Goal: Communication & Community: Answer question/provide support

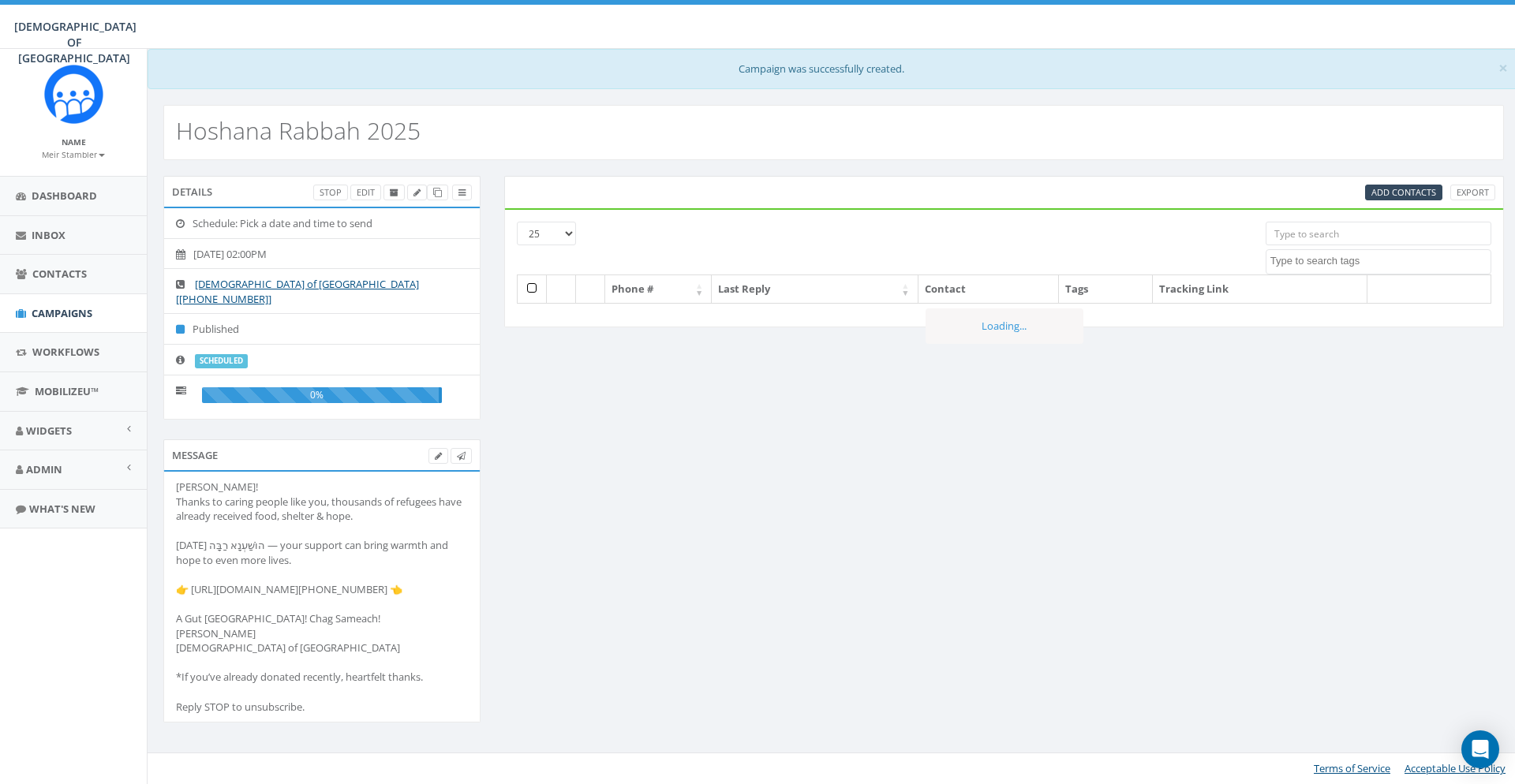
select select
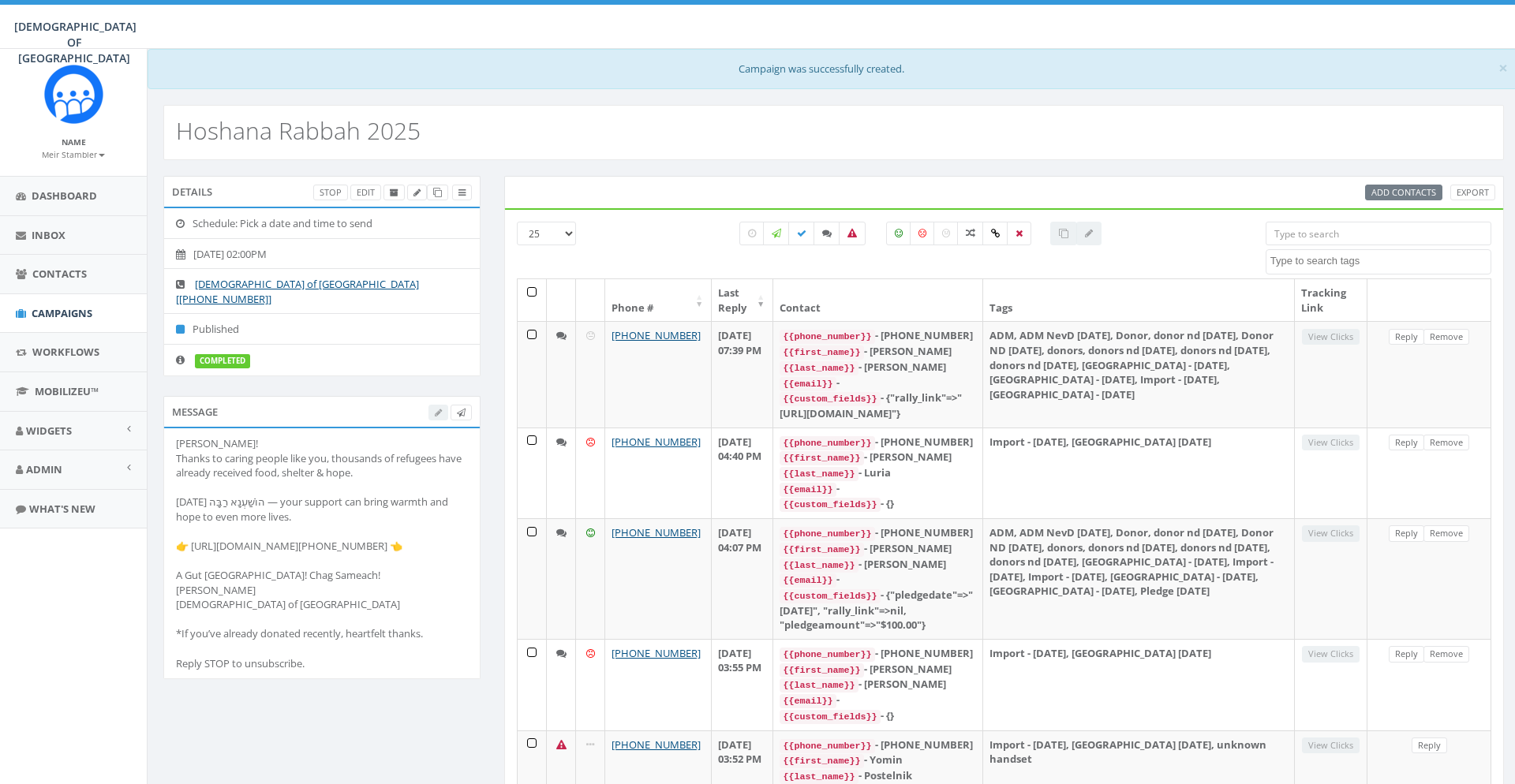
select select
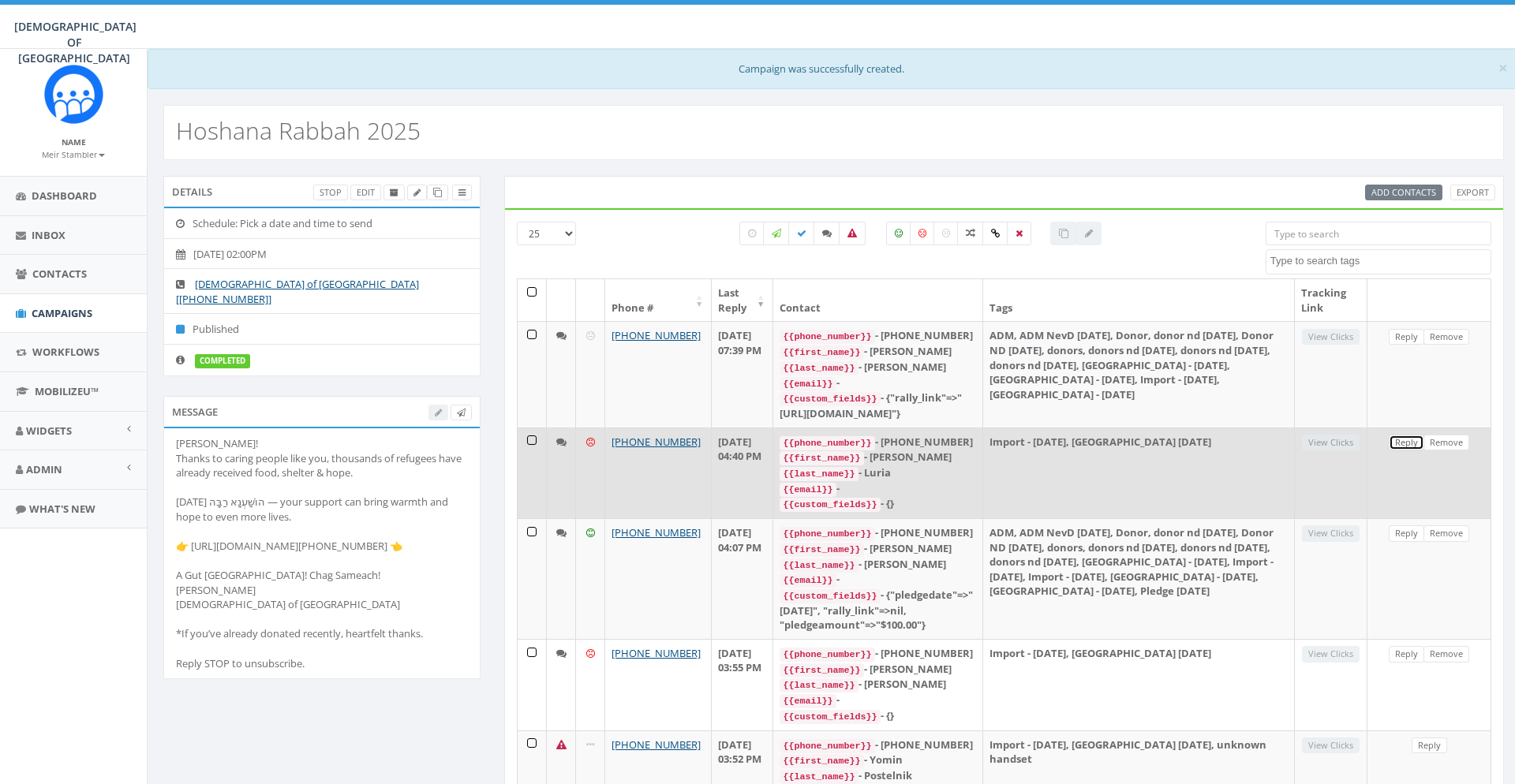
click at [1409, 451] on link "Reply" at bounding box center [1406, 443] width 35 height 17
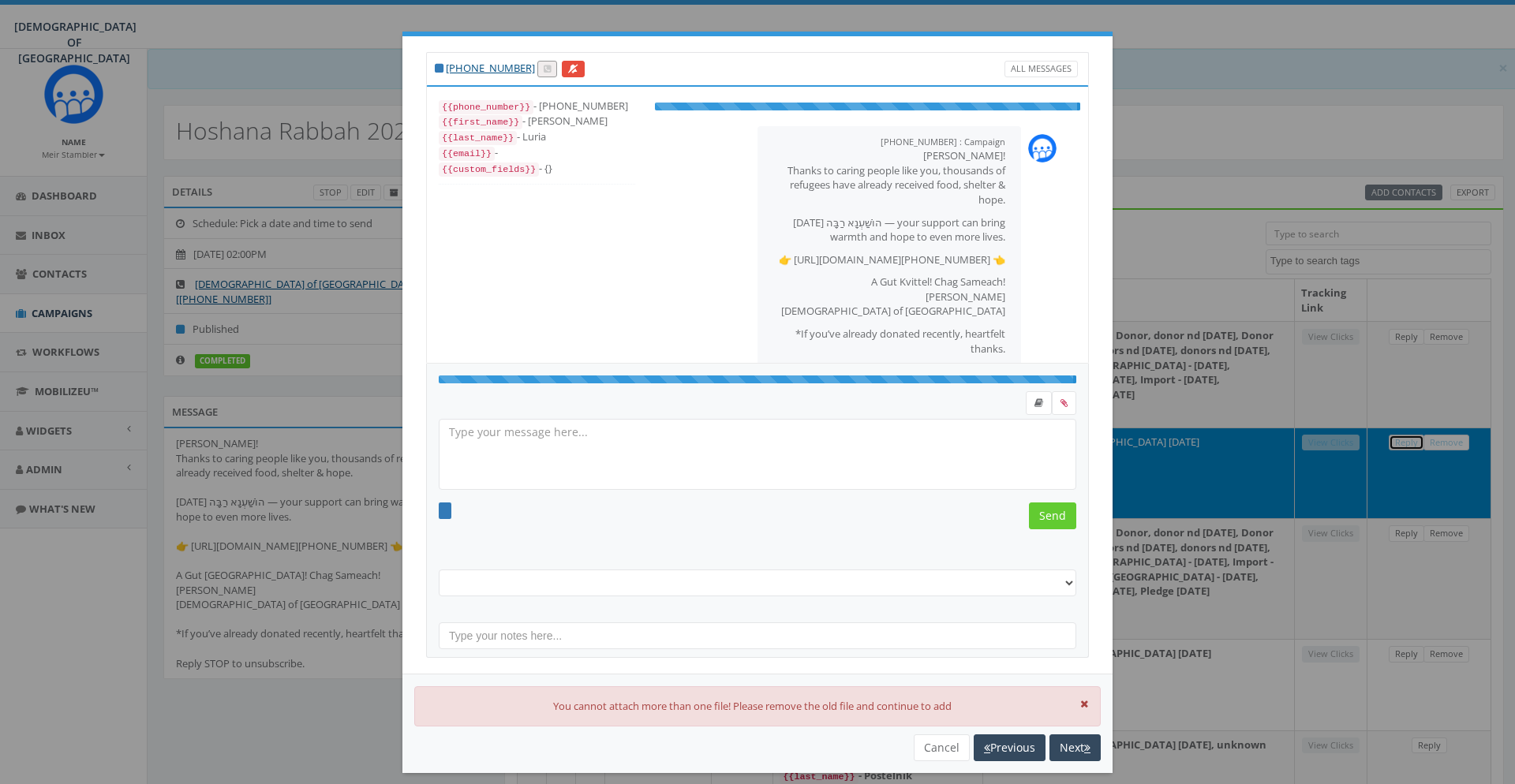
select select "[GEOGRAPHIC_DATA] [DATE]"
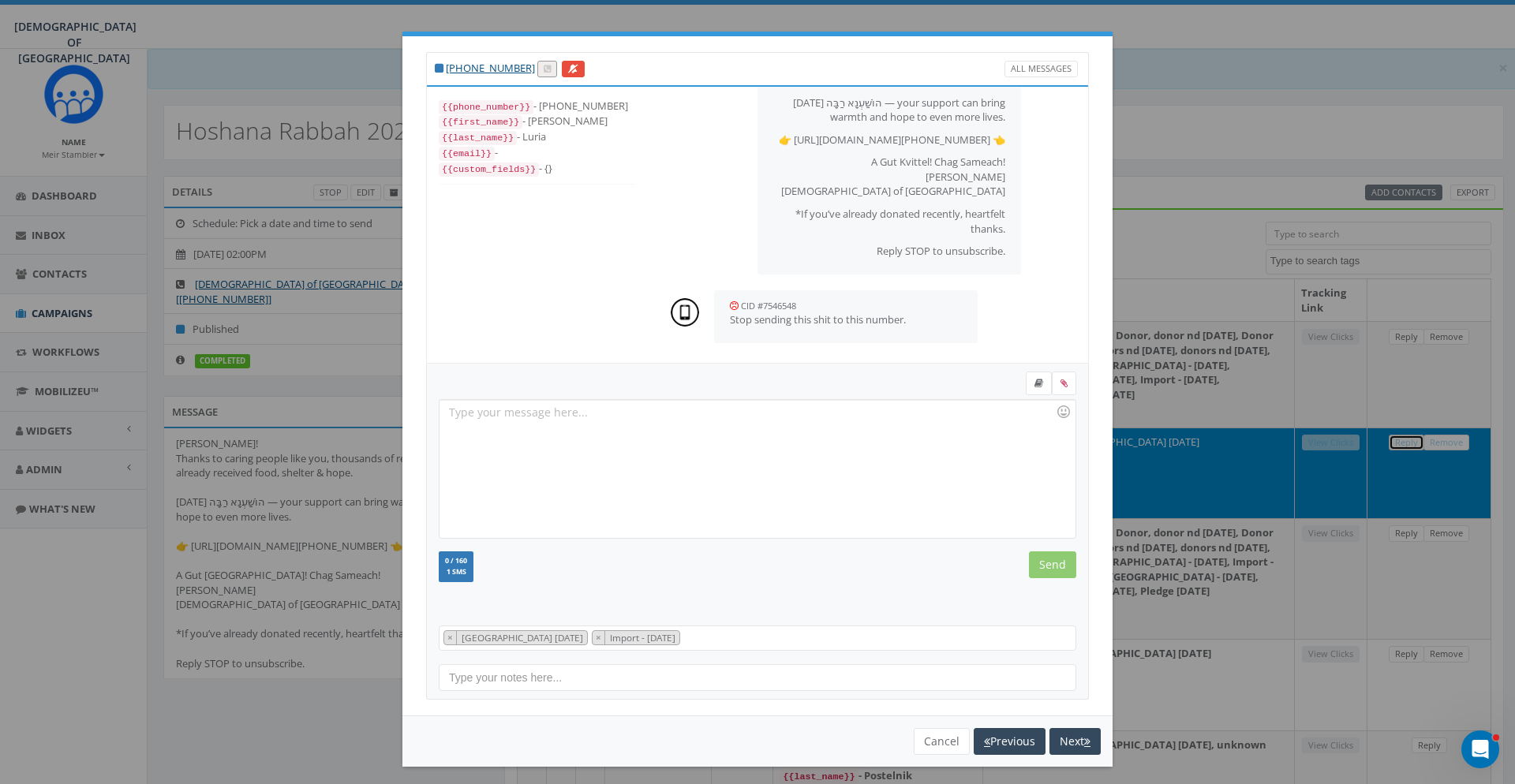
scroll to position [129, 0]
click at [1216, 137] on div "[PHONE_NUMBER] All Messages {{phone_number}} - [PHONE_NUMBER] {{first_name}} - …" at bounding box center [757, 392] width 1515 height 784
click at [931, 748] on button "Cancel" at bounding box center [942, 741] width 56 height 26
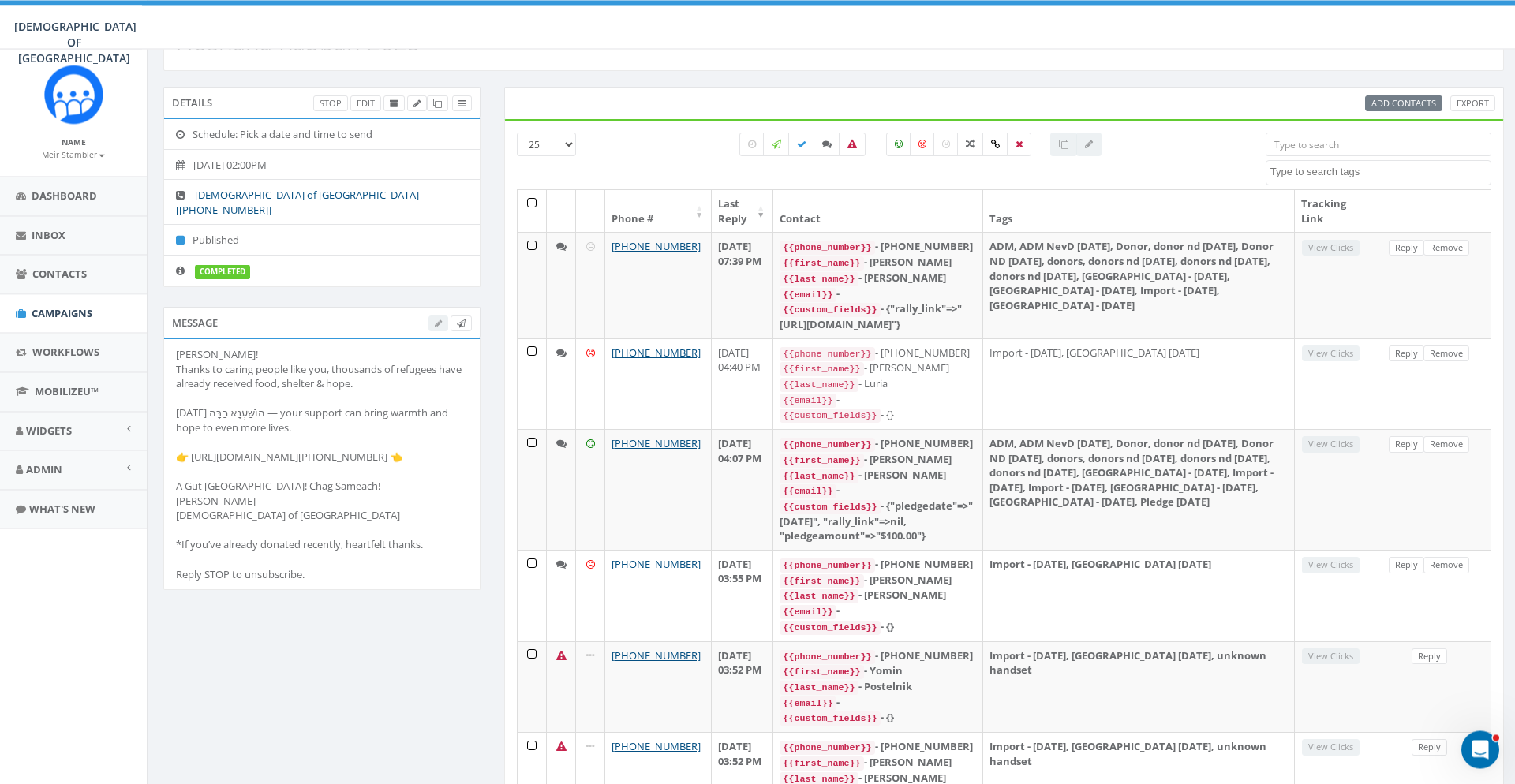
scroll to position [161, 0]
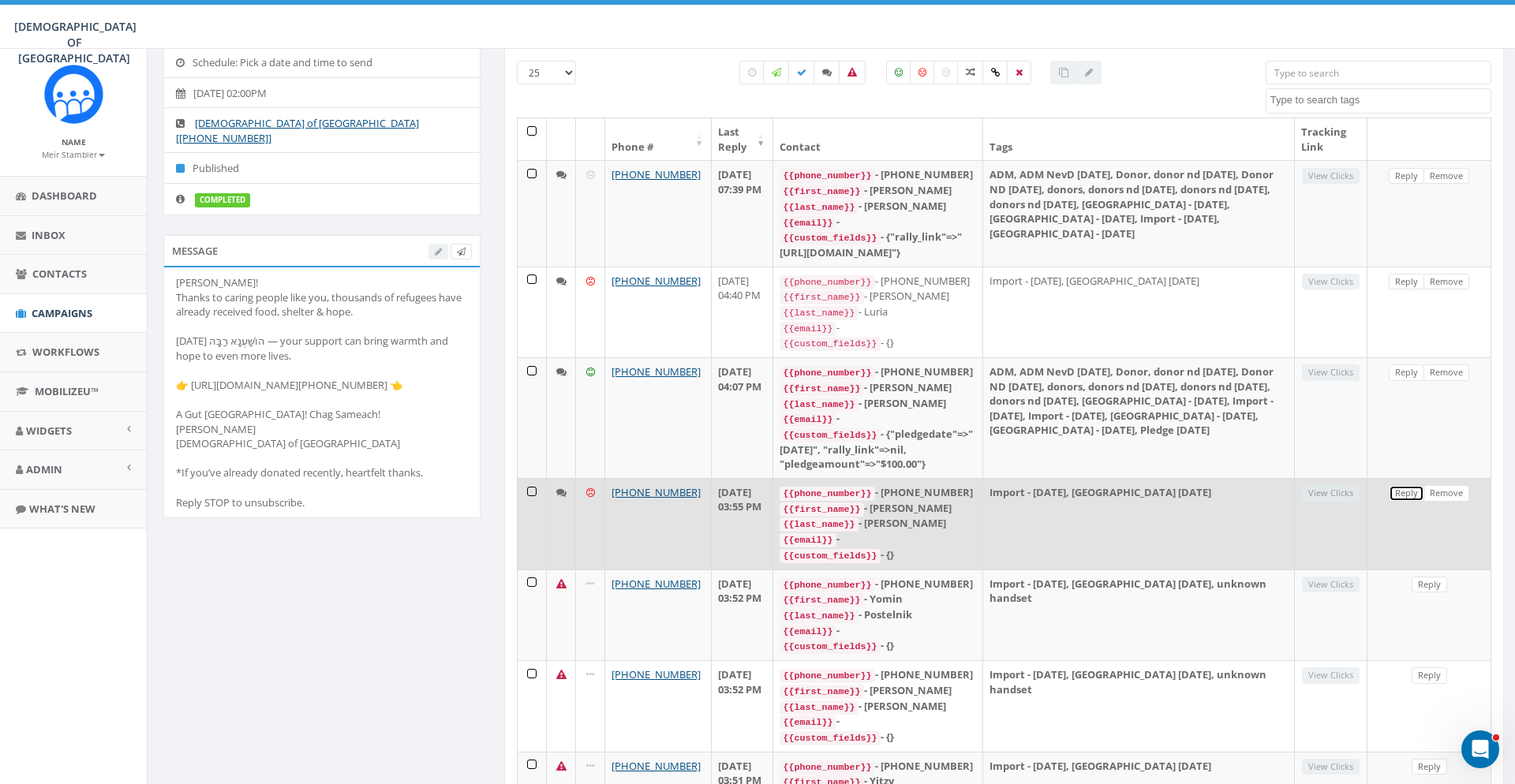
click at [1393, 502] on link "Reply" at bounding box center [1406, 493] width 35 height 17
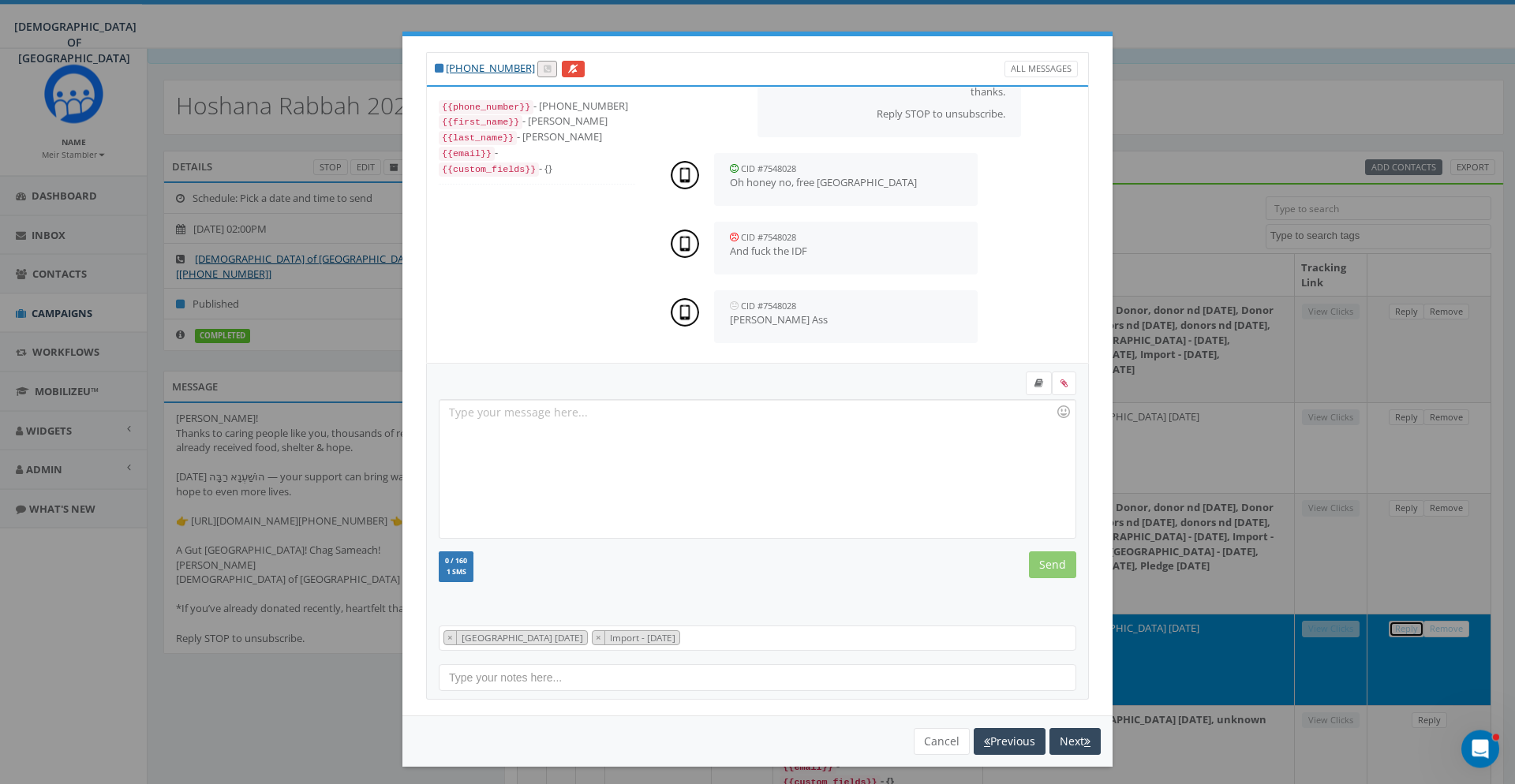
scroll to position [0, 0]
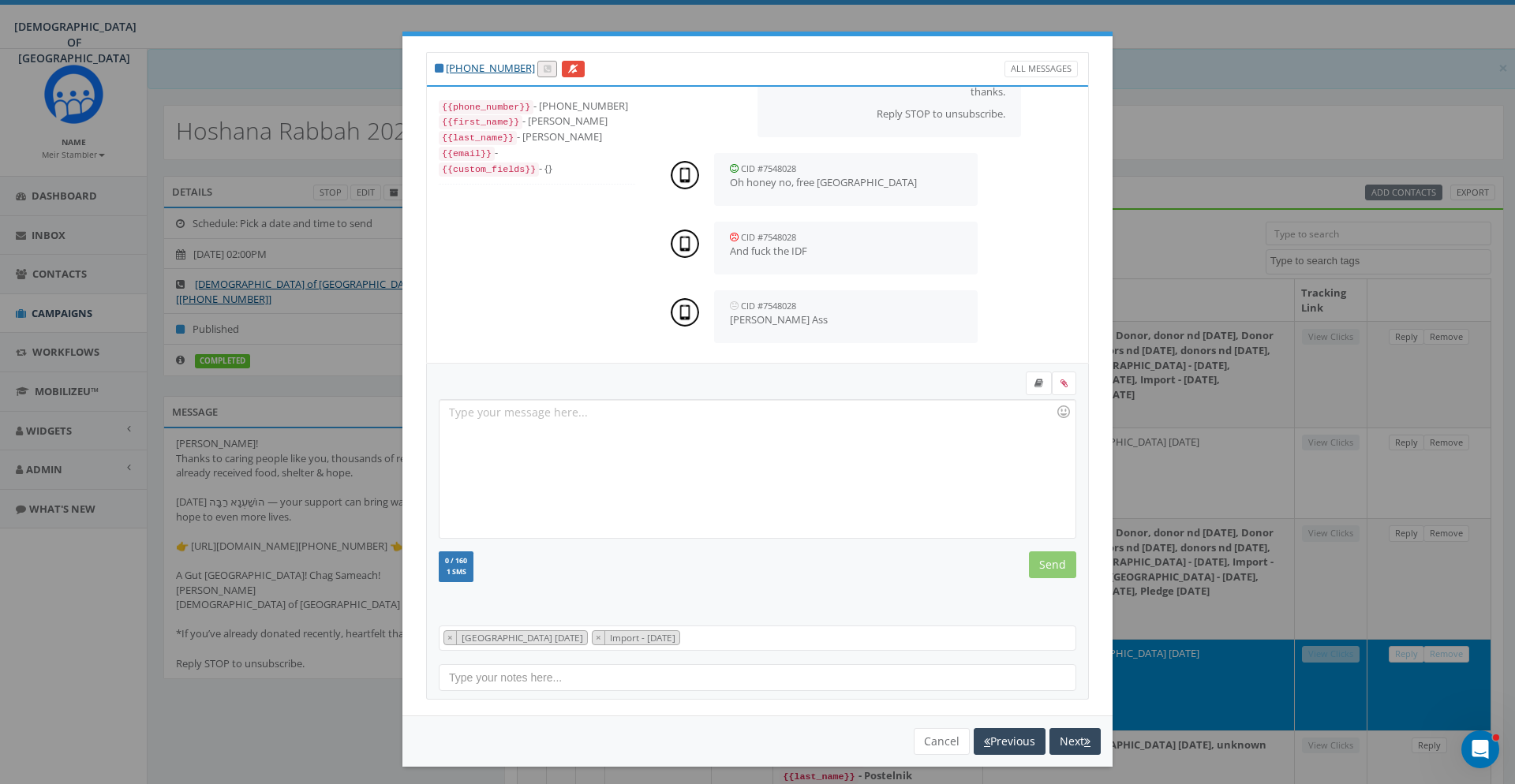
click at [1205, 183] on div "[PHONE_NUMBER] All Messages {{phone_number}} - [PHONE_NUMBER] {{first_name}} - …" at bounding box center [757, 392] width 1515 height 784
click at [954, 717] on div "You cannot attach more than one file! Please remove the old file and continue t…" at bounding box center [757, 741] width 710 height 51
click at [946, 735] on button "Cancel" at bounding box center [942, 741] width 56 height 26
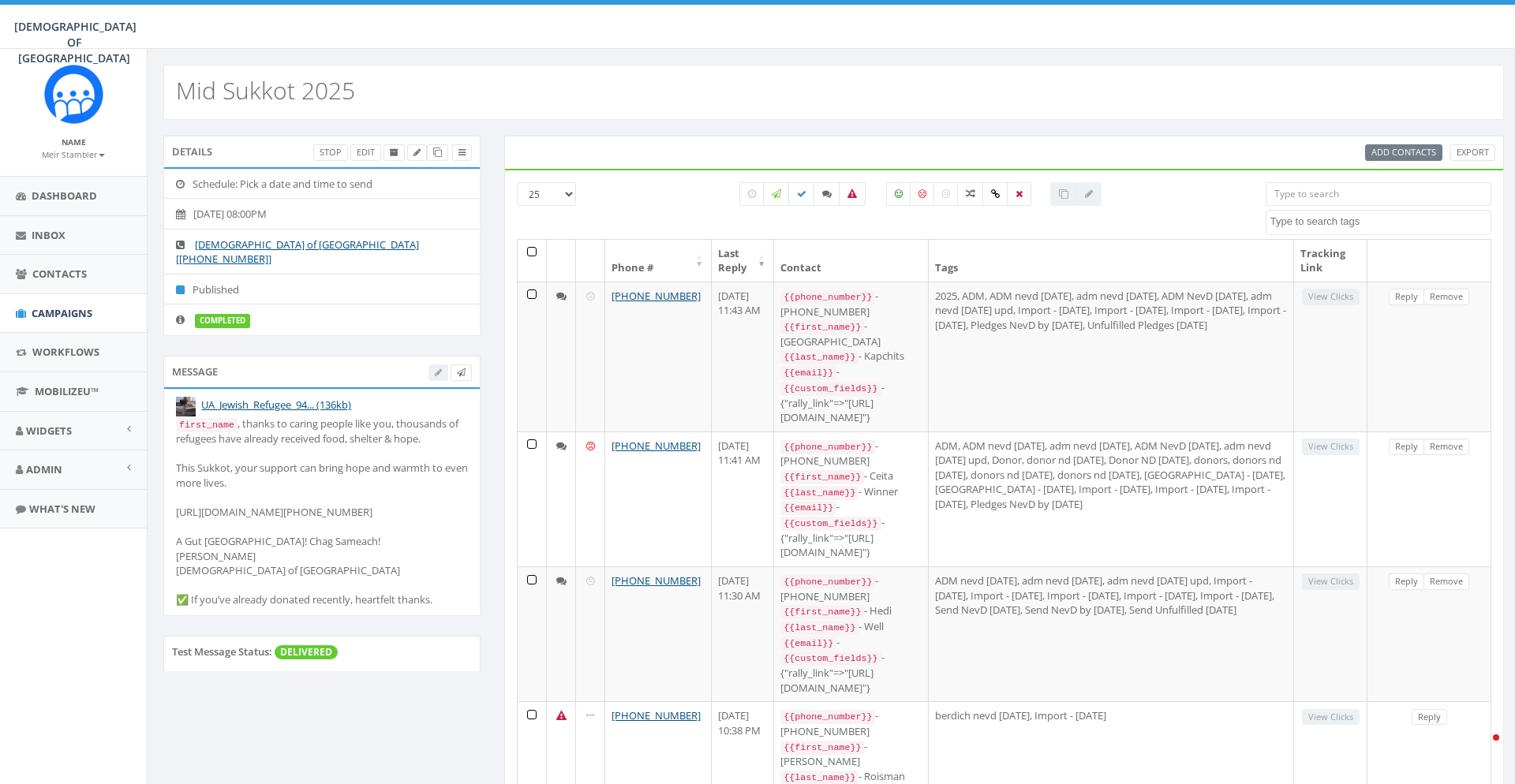
select select
